Goal: Information Seeking & Learning: Learn about a topic

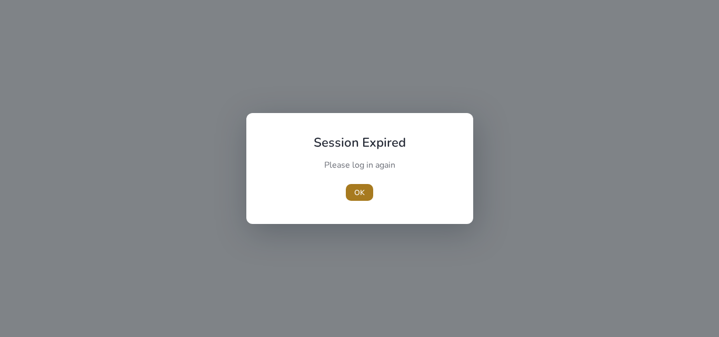
click at [360, 195] on span "OK" at bounding box center [359, 192] width 11 height 11
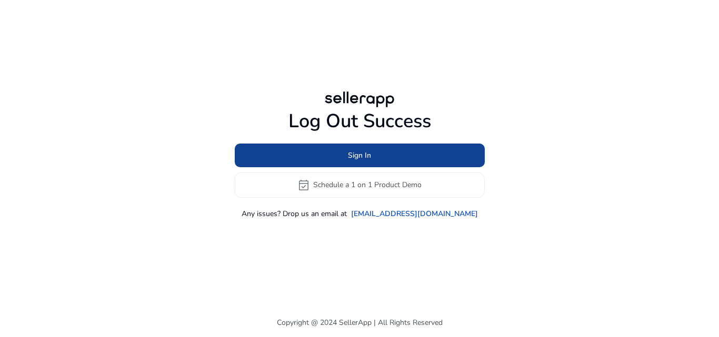
drag, startPoint x: 365, startPoint y: 137, endPoint x: 365, endPoint y: 144, distance: 6.8
click at [365, 142] on div "Log Out Success Sign In event_available Schedule a 1 on 1 Product Demo Any issu…" at bounding box center [360, 164] width 250 height 109
click at [361, 154] on span "Sign In" at bounding box center [359, 155] width 23 height 11
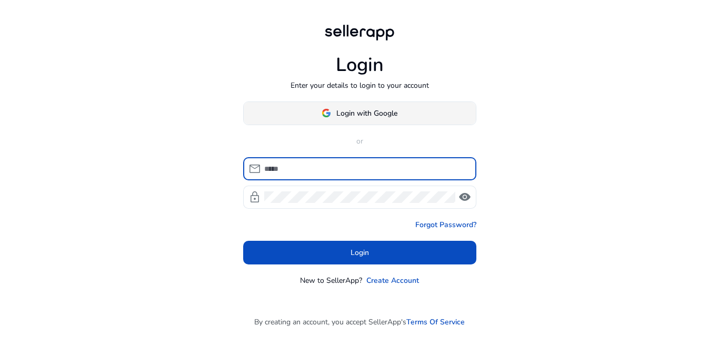
click at [363, 105] on span at bounding box center [360, 112] width 232 height 25
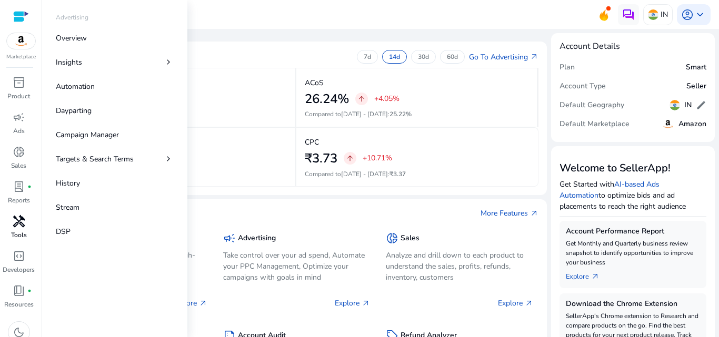
click at [17, 232] on p "Tools" at bounding box center [19, 234] width 16 height 9
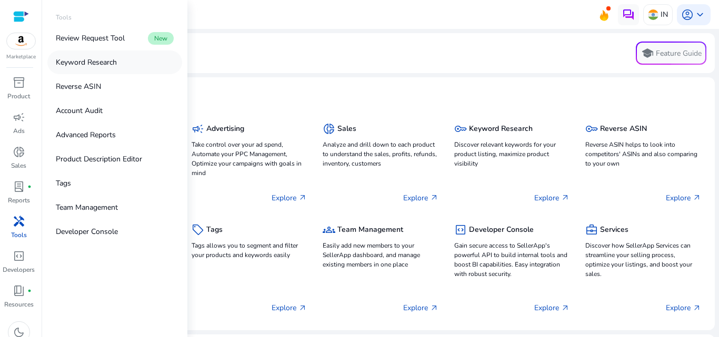
click at [78, 64] on p "Keyword Research" at bounding box center [86, 62] width 61 height 11
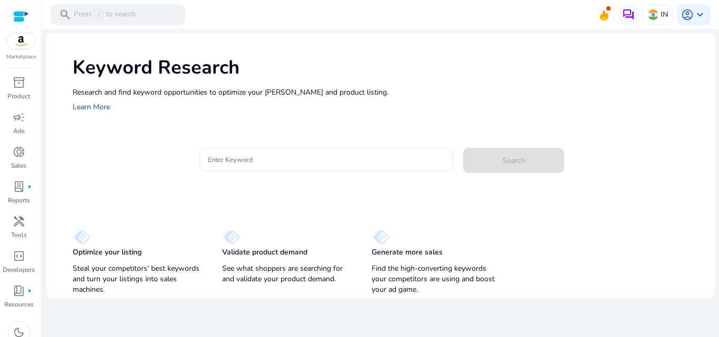
click at [321, 169] on div at bounding box center [326, 159] width 237 height 23
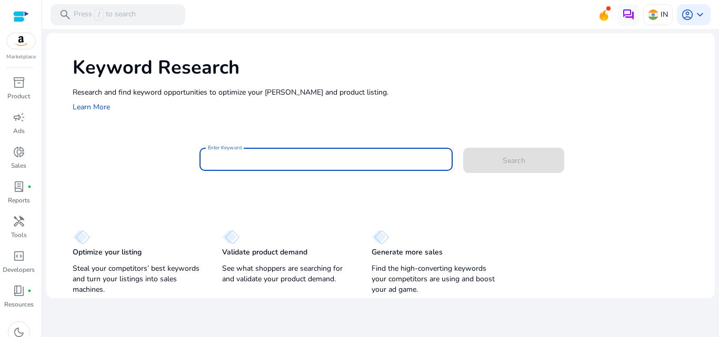
click at [329, 159] on input "Enter Keyword" at bounding box center [326, 160] width 237 height 12
paste input "*********"
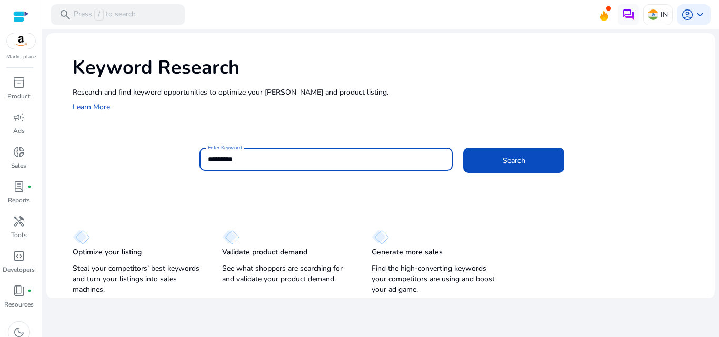
type input "*********"
click at [463, 148] on button "Search" at bounding box center [513, 160] width 101 height 25
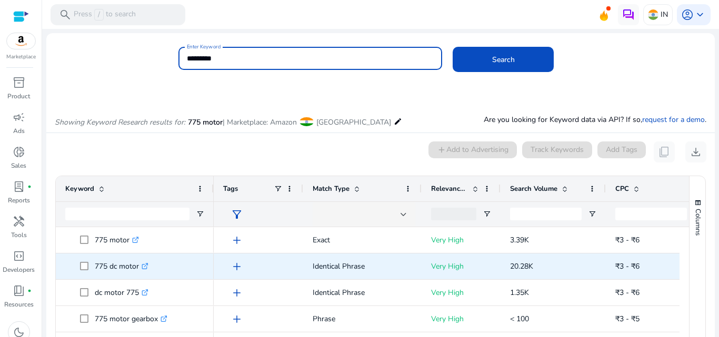
scroll to position [89, 0]
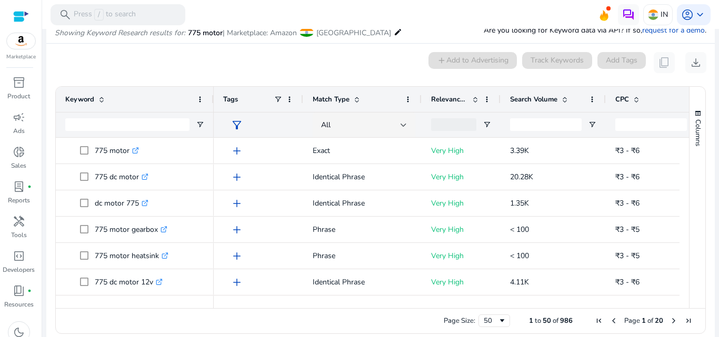
click at [457, 99] on span "Relevance Score" at bounding box center [449, 99] width 37 height 9
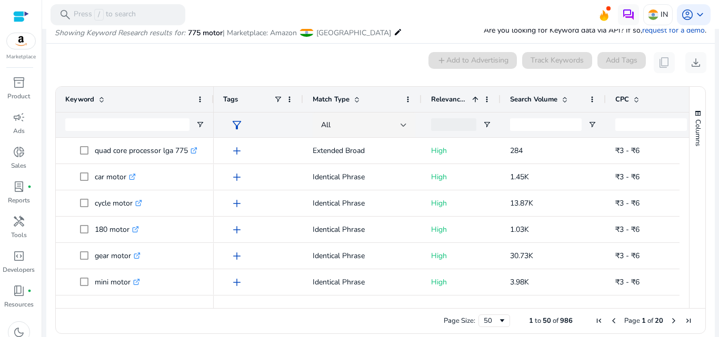
click at [457, 99] on span "Relevance Score" at bounding box center [449, 99] width 37 height 9
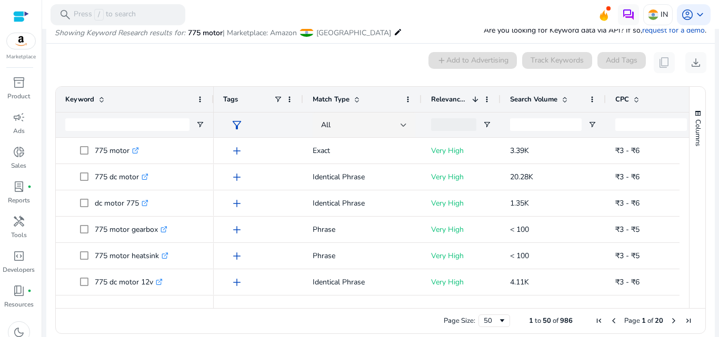
click at [532, 96] on span "Search Volume" at bounding box center [533, 99] width 47 height 9
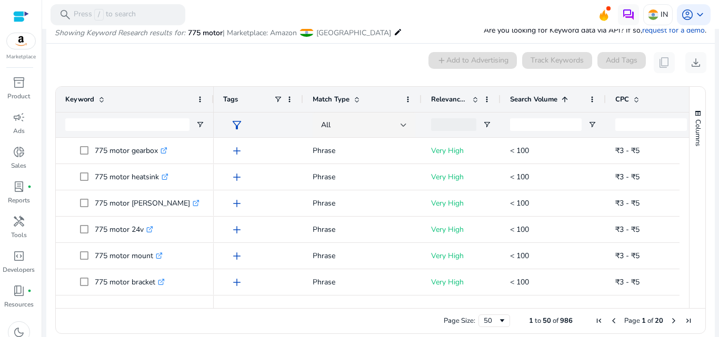
click at [532, 96] on span "Search Volume" at bounding box center [533, 99] width 47 height 9
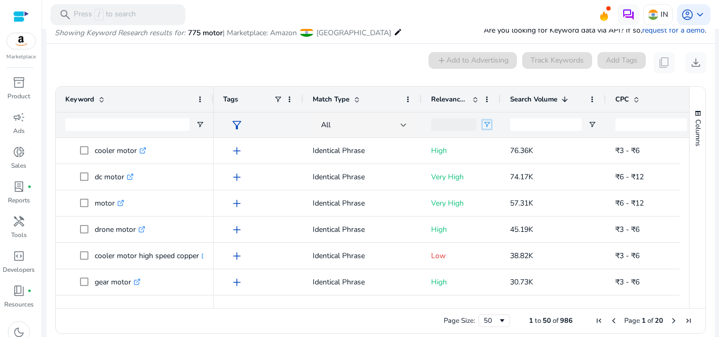
click at [483, 128] on span "Open Filter Menu" at bounding box center [486, 124] width 8 height 8
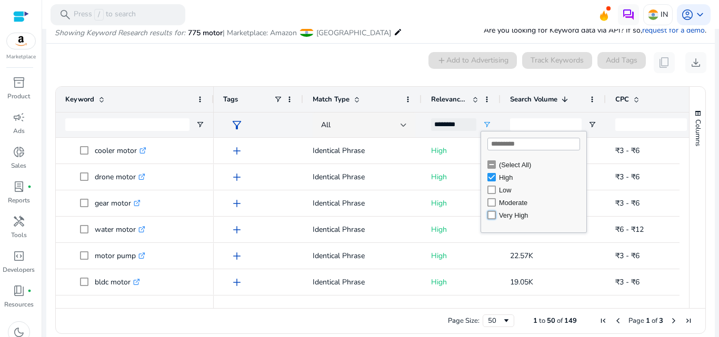
type input "**********"
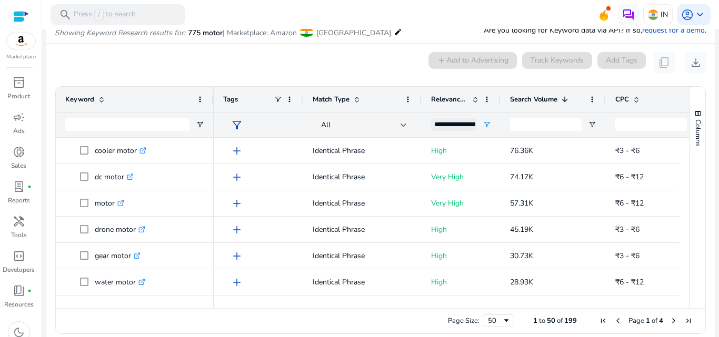
click at [439, 55] on div "add Add to Advertising Track Keywords" at bounding box center [510, 62] width 164 height 21
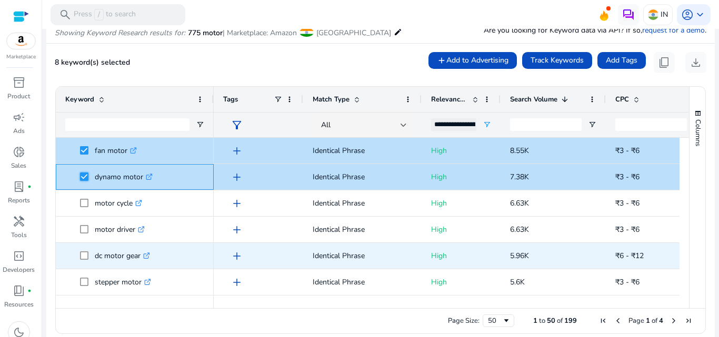
scroll to position [0, 0]
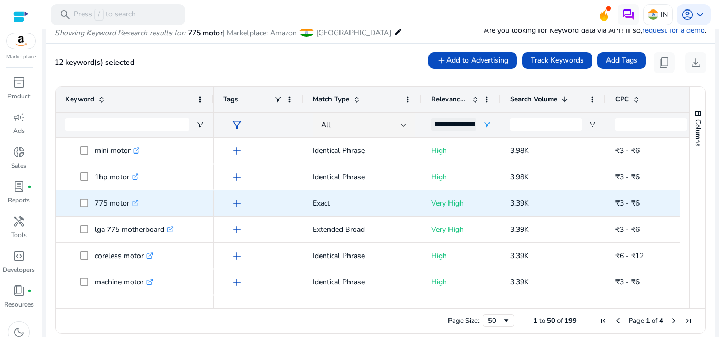
click at [88, 204] on span at bounding box center [87, 204] width 15 height 22
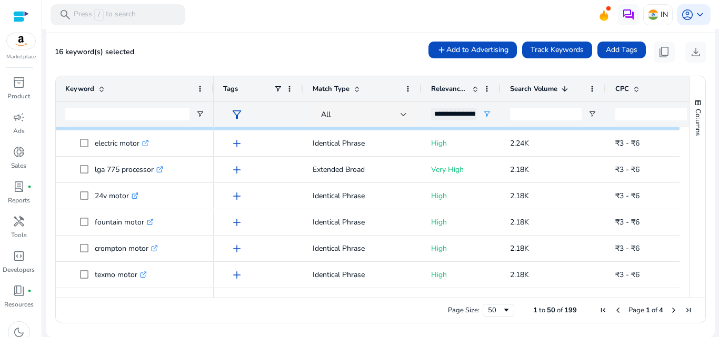
click at [669, 311] on span "Next Page" at bounding box center [673, 310] width 8 height 8
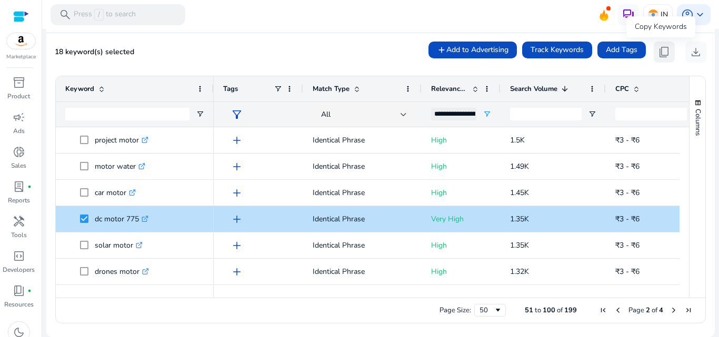
click at [658, 56] on span "content_copy" at bounding box center [664, 52] width 13 height 13
click at [662, 53] on span "content_copy" at bounding box center [664, 52] width 13 height 13
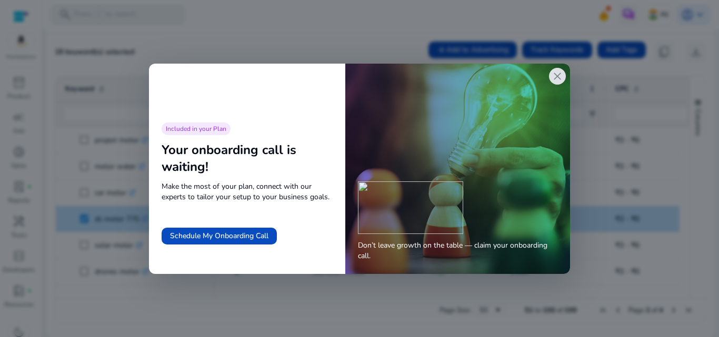
click at [554, 77] on span "close" at bounding box center [557, 76] width 13 height 13
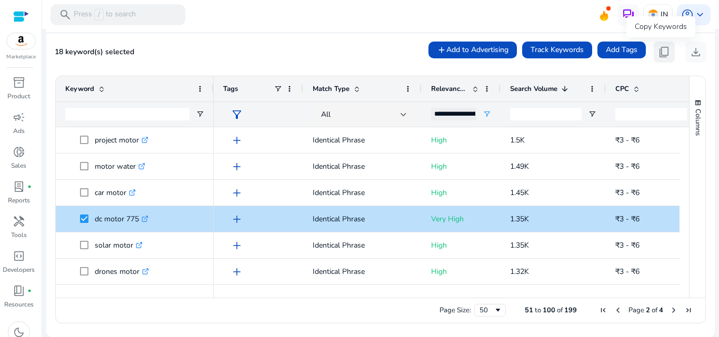
click at [661, 50] on span "content_copy" at bounding box center [664, 52] width 13 height 13
